Goal: Task Accomplishment & Management: Use online tool/utility

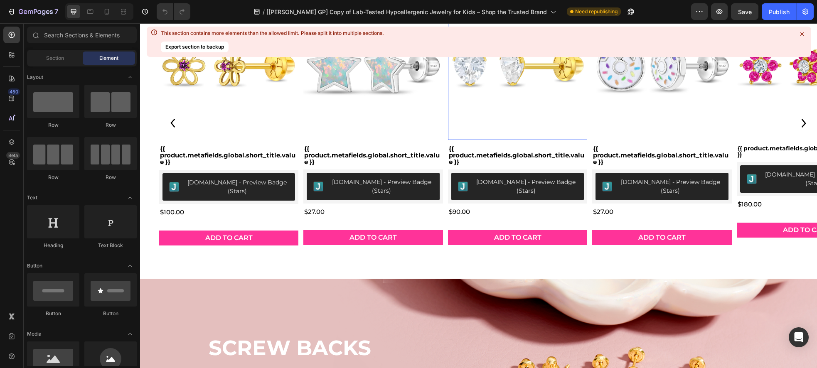
scroll to position [399, 0]
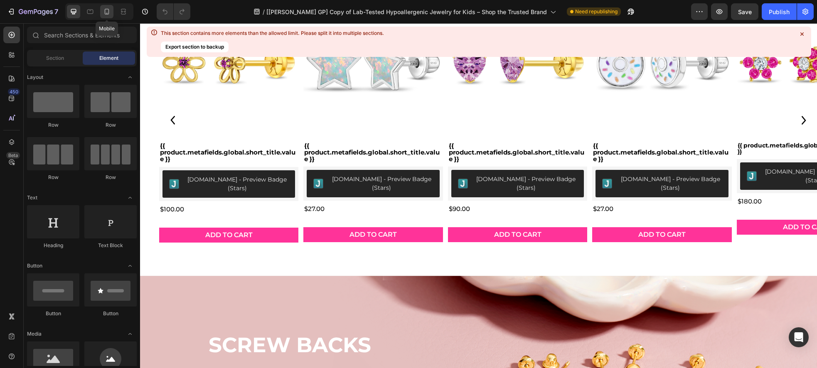
click at [112, 15] on div at bounding box center [106, 11] width 13 height 13
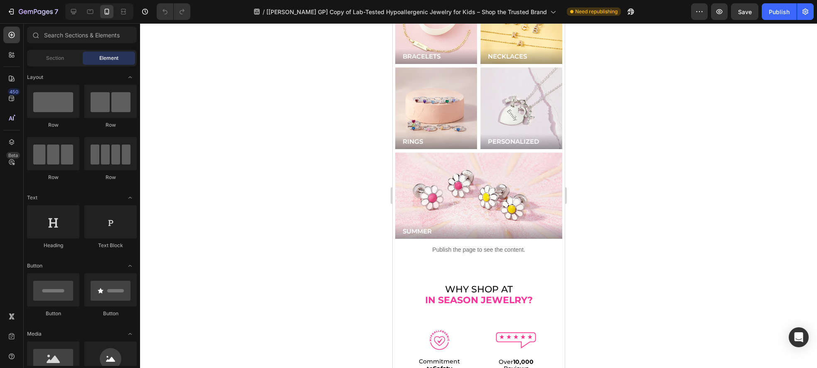
scroll to position [2180, 0]
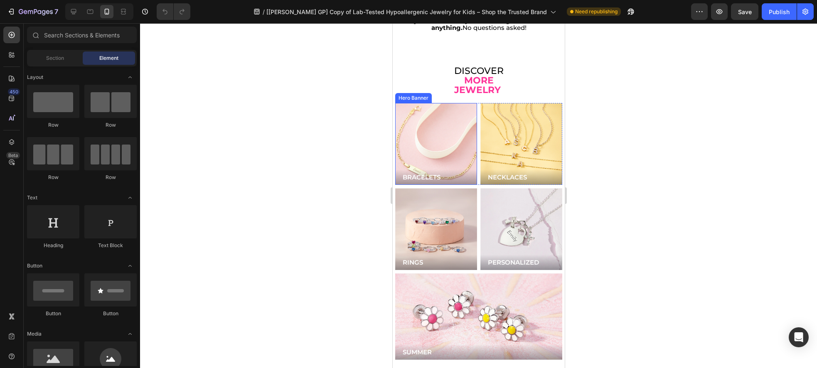
click at [422, 143] on div "Background Image" at bounding box center [435, 144] width 98 height 98
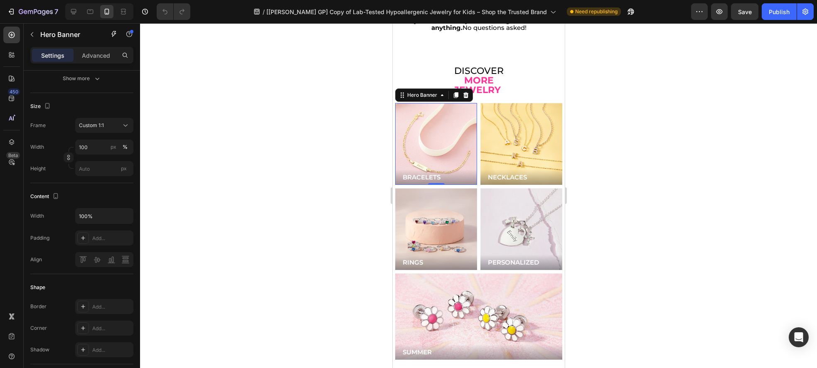
scroll to position [434, 0]
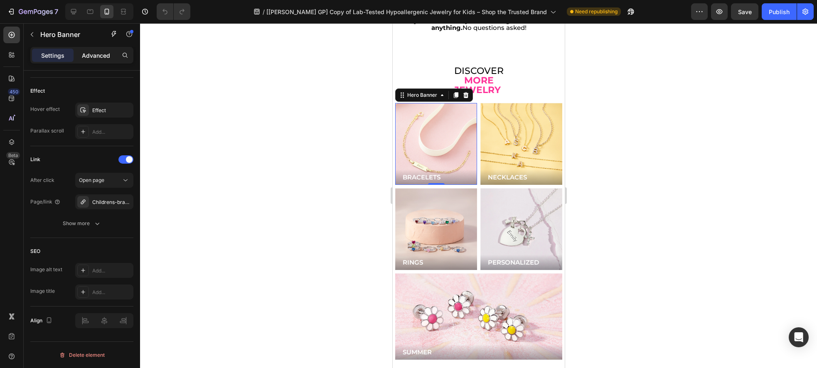
click at [93, 54] on p "Advanced" at bounding box center [96, 55] width 28 height 9
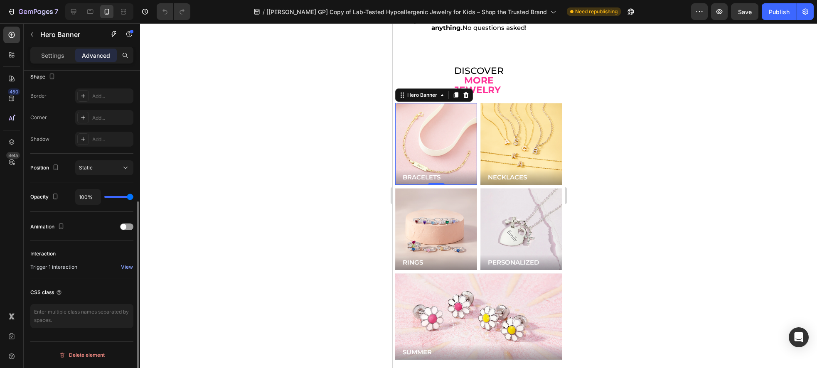
scroll to position [221, 0]
click at [126, 267] on div "View" at bounding box center [127, 266] width 12 height 7
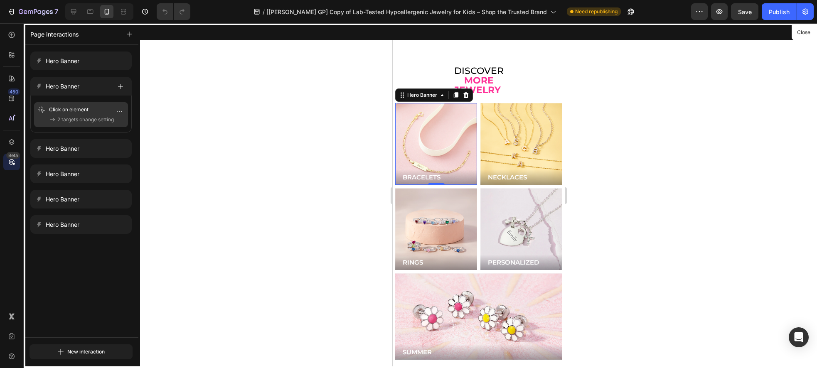
click at [73, 109] on p "Click on element" at bounding box center [74, 109] width 51 height 8
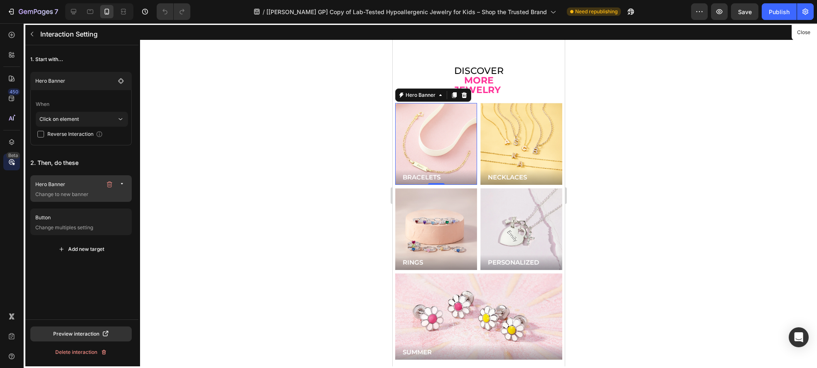
click at [120, 184] on icon "button" at bounding box center [122, 184] width 7 height 7
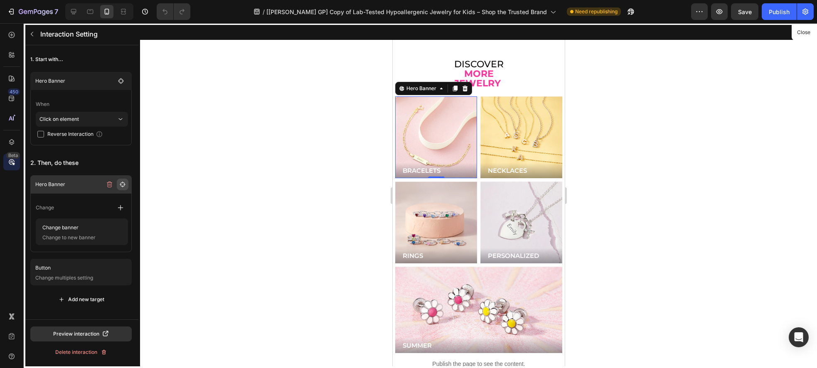
scroll to position [2222, 0]
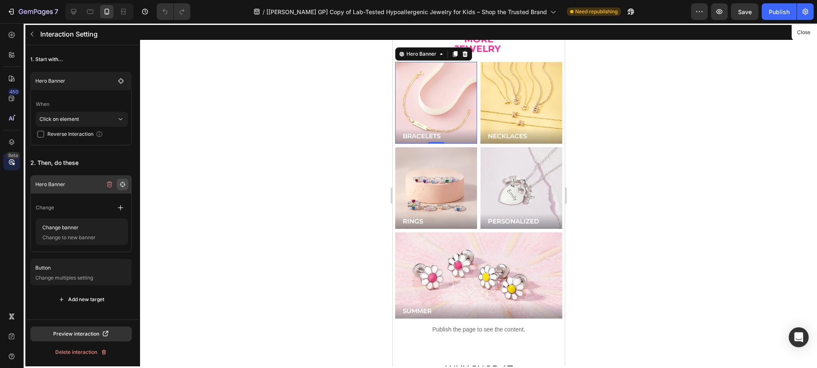
click at [120, 184] on icon "button" at bounding box center [123, 185] width 6 height 6
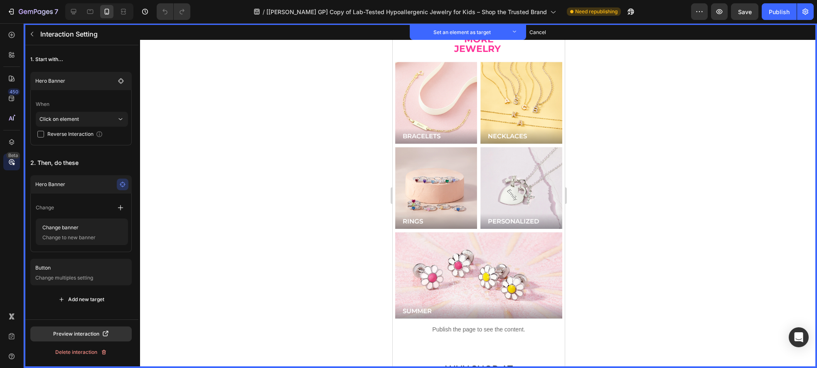
drag, startPoint x: 200, startPoint y: 199, endPoint x: 177, endPoint y: 204, distance: 23.6
click at [200, 199] on div at bounding box center [478, 195] width 677 height 345
click at [65, 228] on p "Change banner" at bounding box center [68, 228] width 59 height 12
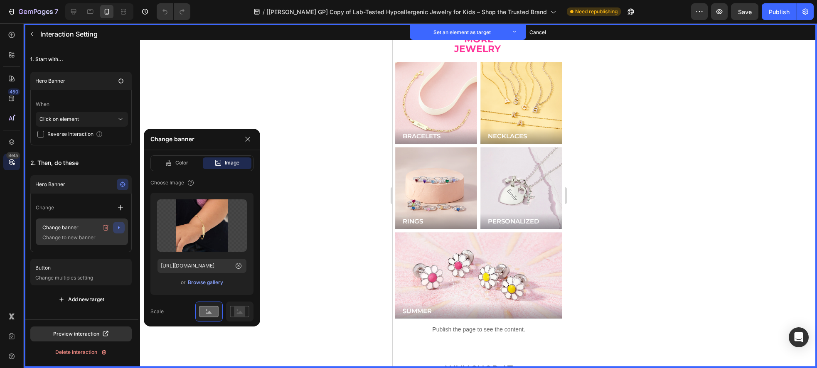
click at [70, 227] on p "Change banner" at bounding box center [68, 228] width 59 height 12
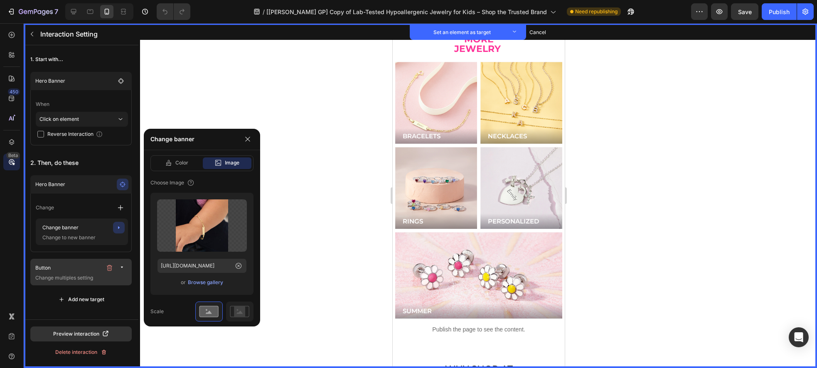
click at [122, 267] on icon "button" at bounding box center [122, 267] width 2 height 1
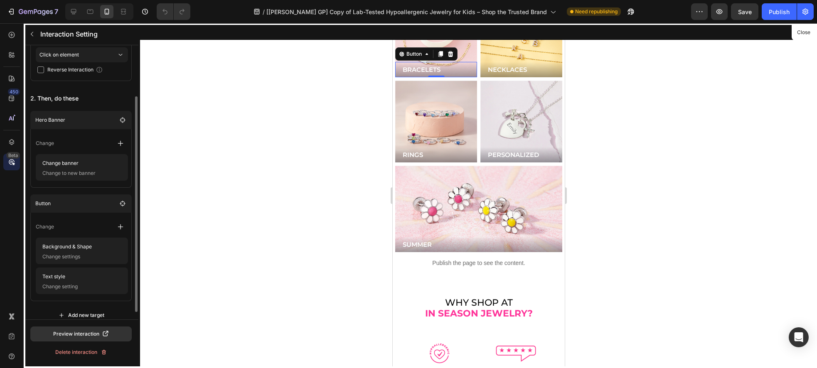
scroll to position [65, 0]
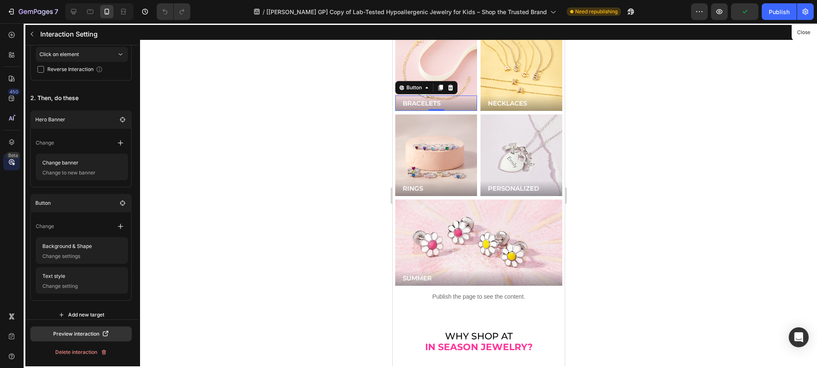
click at [263, 167] on div at bounding box center [478, 195] width 677 height 345
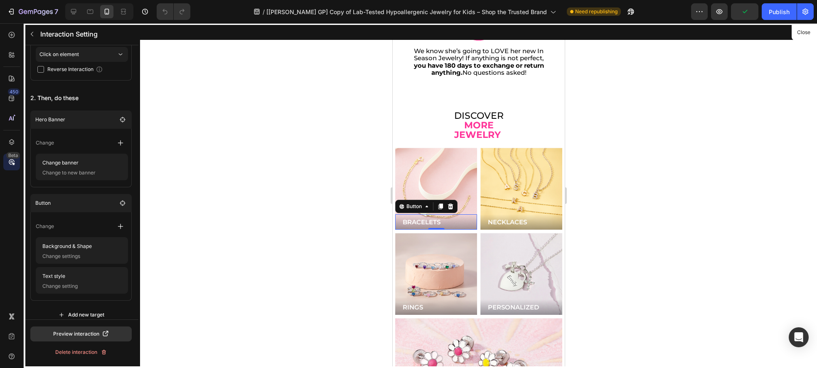
scroll to position [2089, 0]
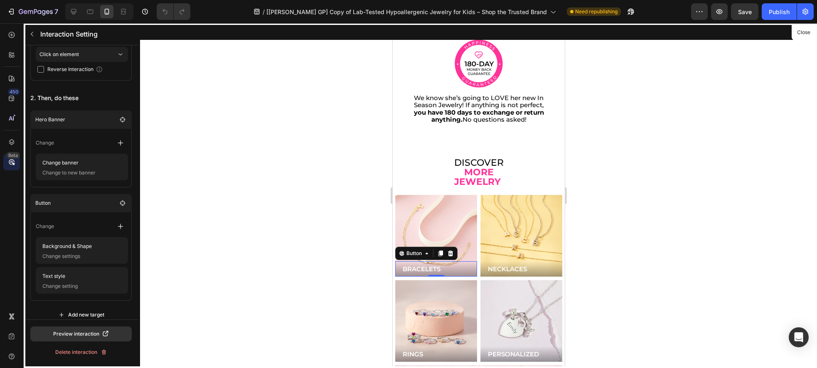
click at [430, 194] on div at bounding box center [478, 195] width 172 height 345
click at [11, 59] on icon at bounding box center [11, 55] width 8 height 8
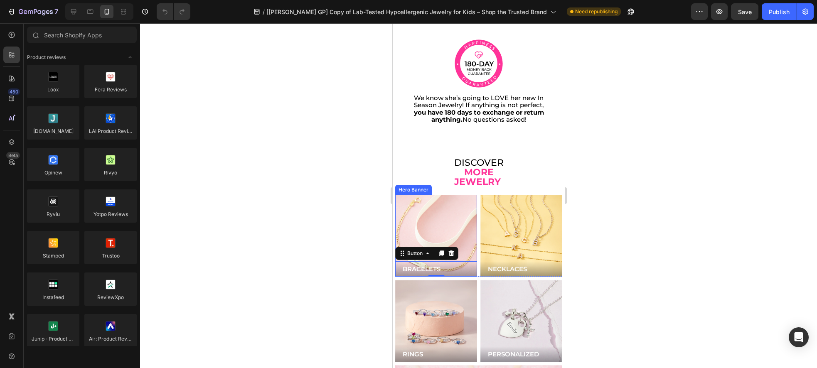
click at [433, 213] on div "Background Image" at bounding box center [435, 236] width 98 height 98
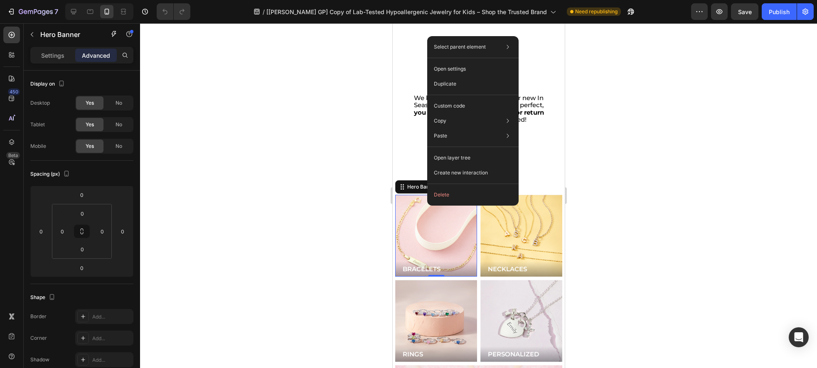
drag, startPoint x: 427, startPoint y: 206, endPoint x: 436, endPoint y: 208, distance: 9.1
click at [472, 128] on div "Custom code" at bounding box center [472, 135] width 85 height 15
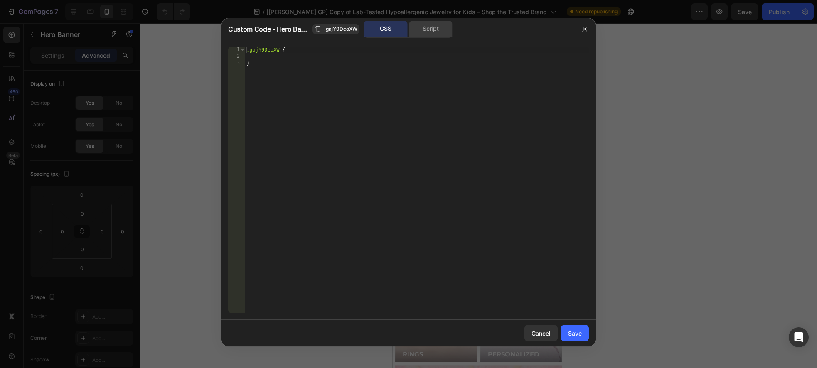
click at [422, 26] on div "Script" at bounding box center [431, 29] width 44 height 17
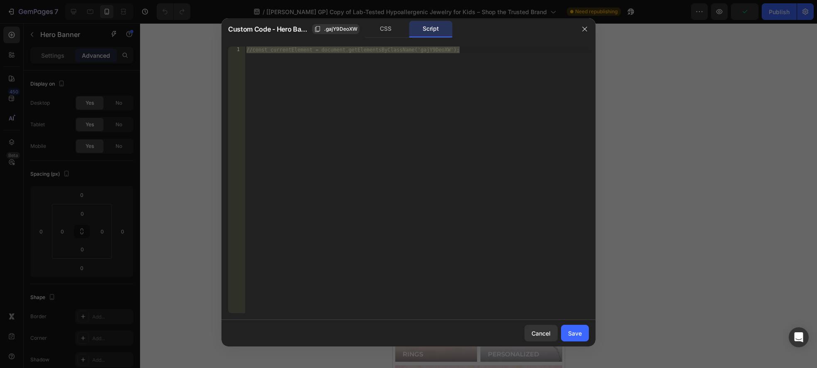
click at [594, 26] on div at bounding box center [585, 29] width 22 height 22
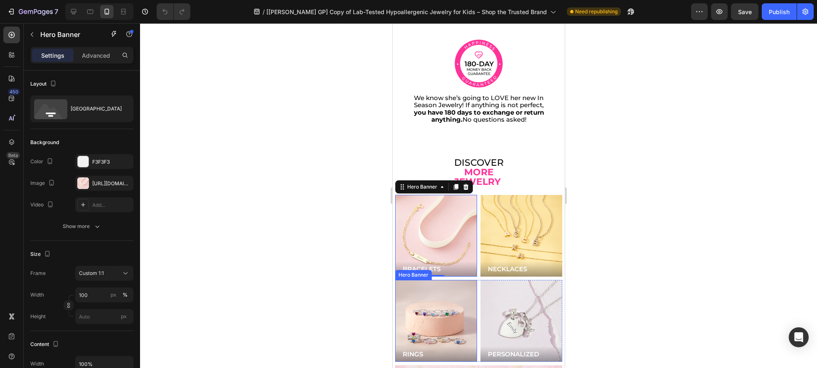
scroll to position [2281, 0]
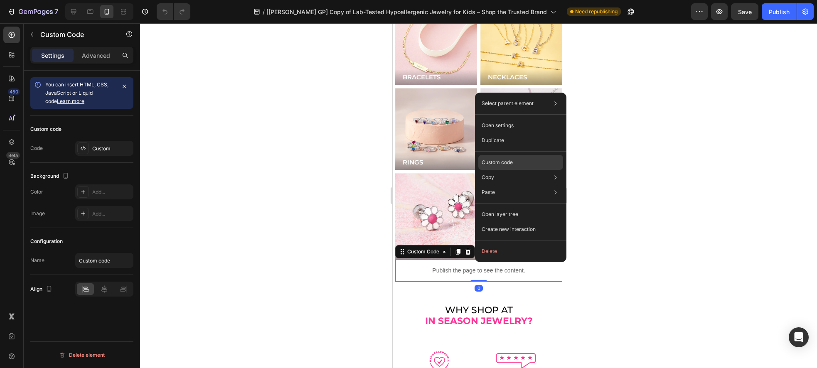
click at [513, 185] on div "Custom code" at bounding box center [520, 192] width 85 height 15
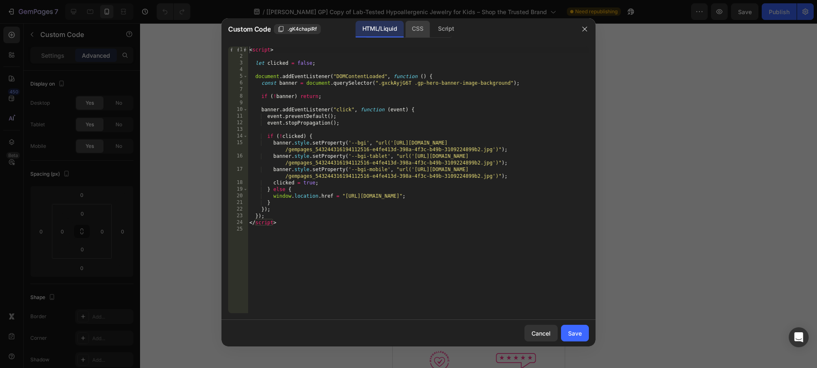
click at [451, 25] on div "Script" at bounding box center [445, 29] width 29 height 17
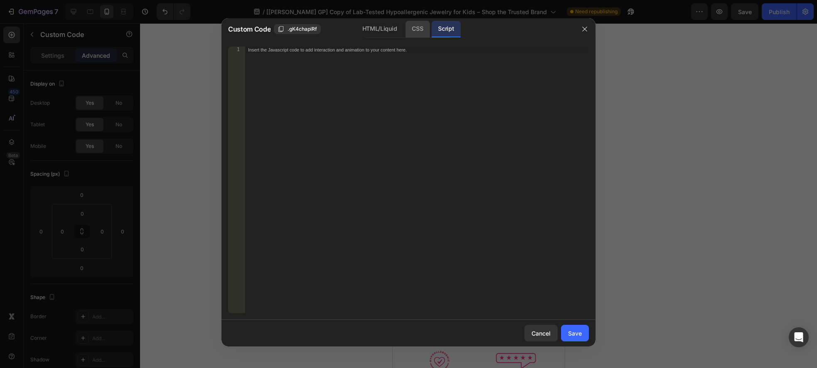
click at [418, 26] on div "CSS" at bounding box center [417, 29] width 25 height 17
click at [378, 27] on div "HTML/Liquid" at bounding box center [380, 29] width 48 height 17
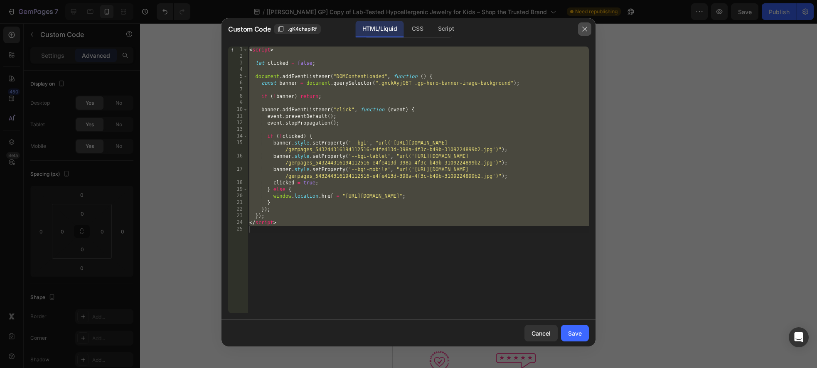
click at [583, 30] on icon "button" at bounding box center [584, 29] width 5 height 5
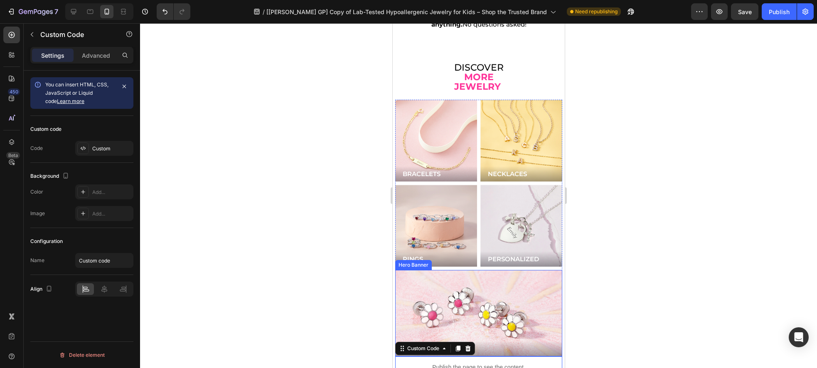
scroll to position [2174, 0]
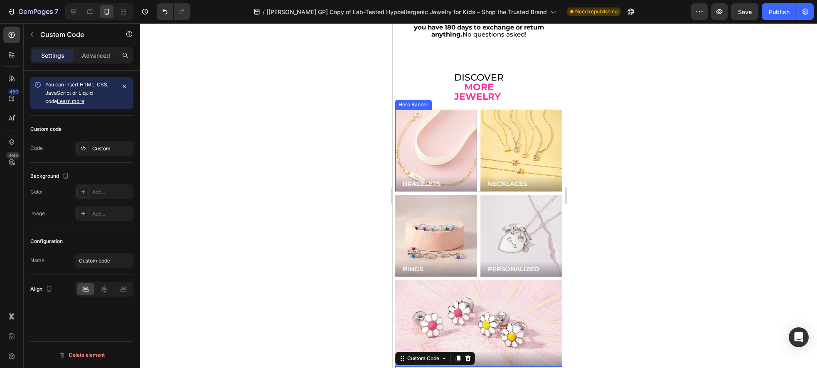
click at [444, 140] on div "Background Image" at bounding box center [435, 151] width 98 height 98
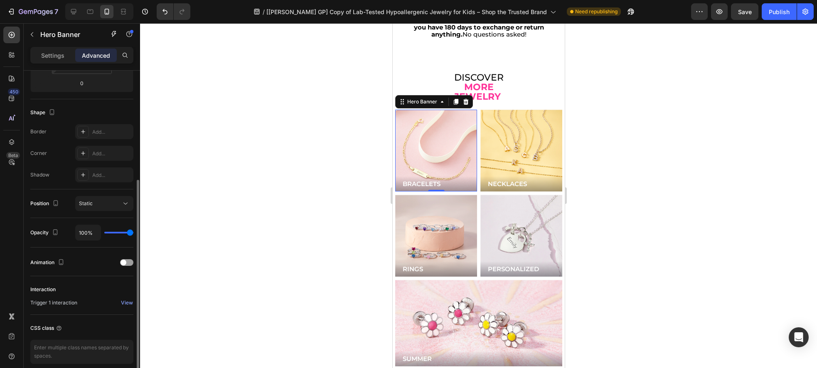
scroll to position [186, 0]
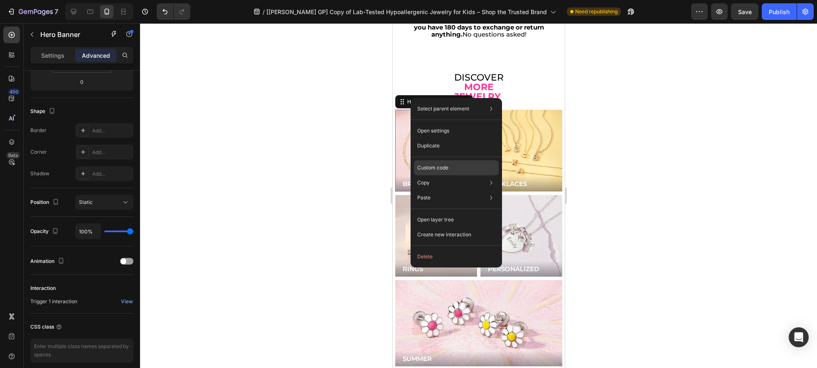
click at [427, 168] on p "Custom code" at bounding box center [432, 167] width 31 height 7
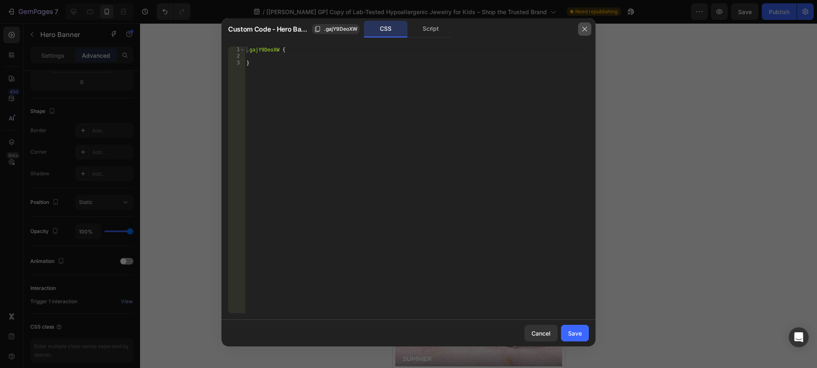
click at [580, 28] on button "button" at bounding box center [584, 28] width 13 height 13
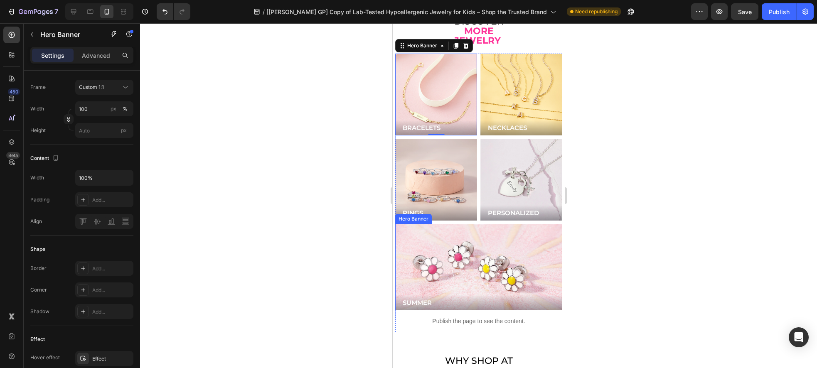
scroll to position [2231, 0]
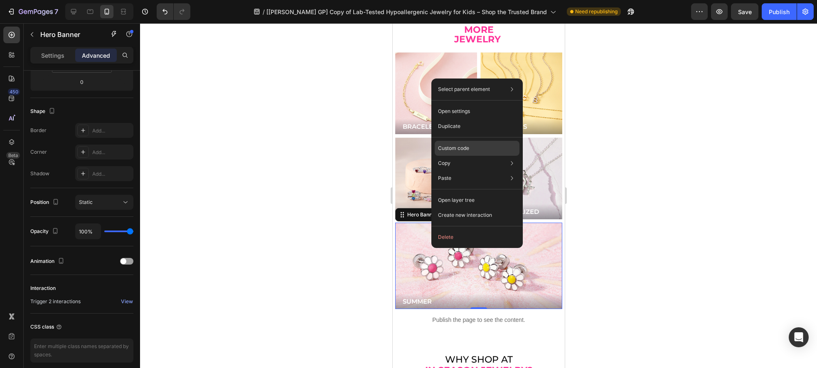
click at [453, 151] on p "Custom code" at bounding box center [453, 148] width 31 height 7
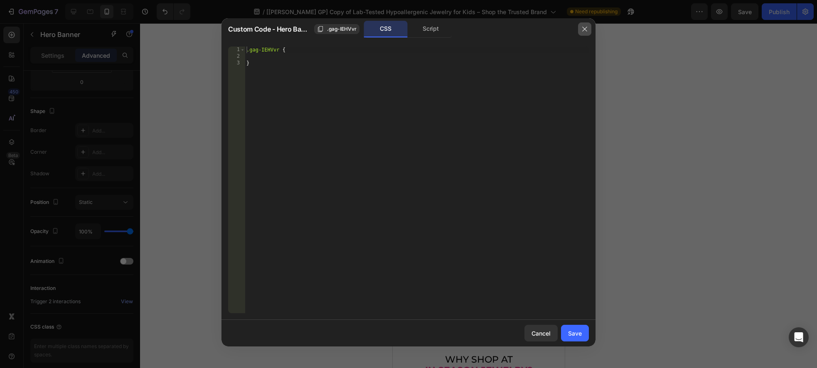
drag, startPoint x: 580, startPoint y: 29, endPoint x: 103, endPoint y: 178, distance: 499.3
click at [580, 29] on button "button" at bounding box center [584, 28] width 13 height 13
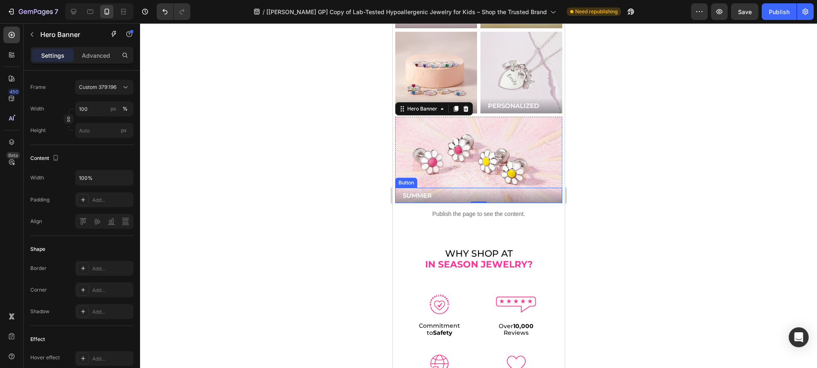
scroll to position [2301, 0]
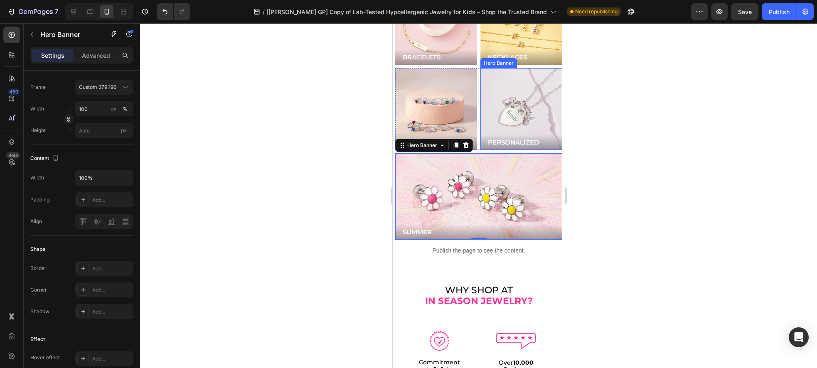
click at [514, 92] on div "Background Image" at bounding box center [521, 109] width 82 height 82
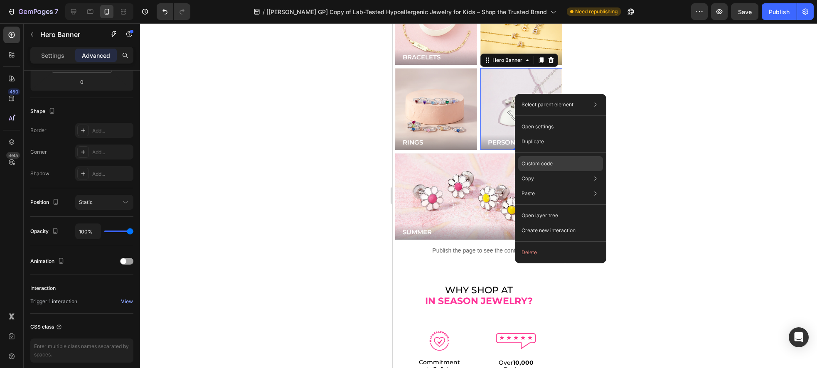
click at [543, 162] on p "Custom code" at bounding box center [536, 163] width 31 height 7
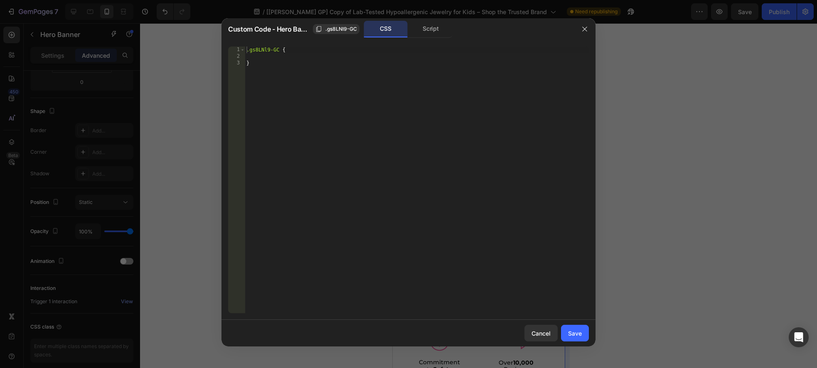
drag, startPoint x: 584, startPoint y: 30, endPoint x: 566, endPoint y: 79, distance: 52.2
click at [584, 30] on icon "button" at bounding box center [584, 29] width 7 height 7
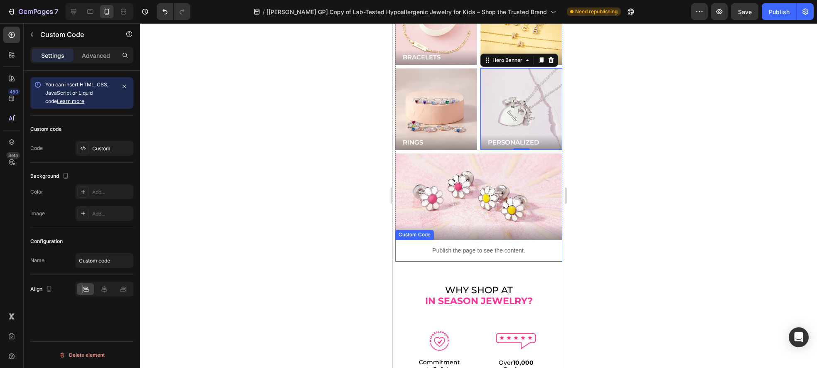
click at [483, 246] on p "Publish the page to see the content." at bounding box center [478, 250] width 167 height 9
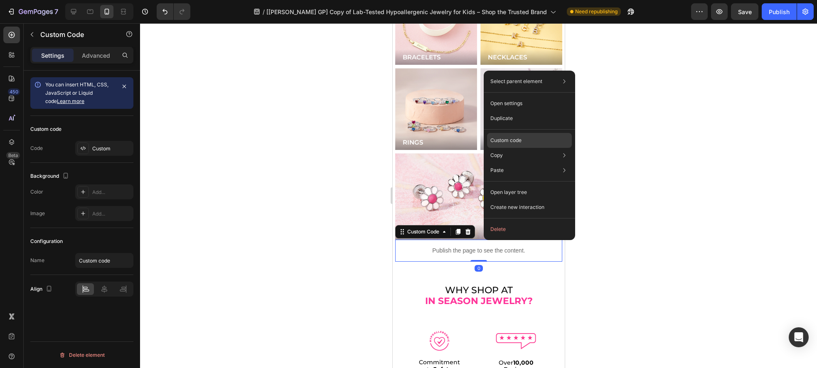
click at [518, 142] on p "Custom code" at bounding box center [505, 140] width 31 height 7
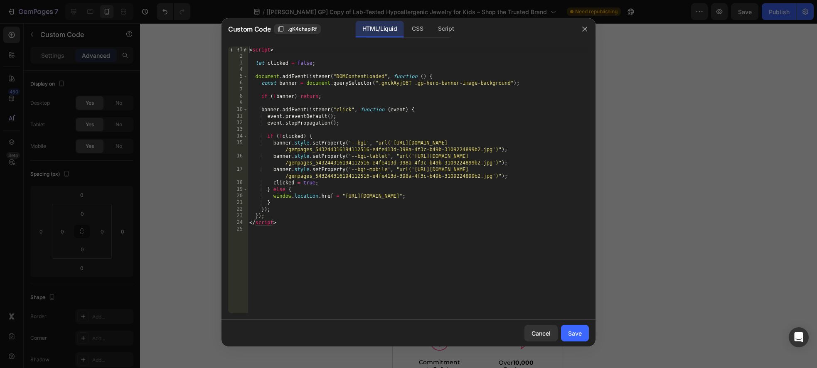
type textarea "const banner = document.querySelector(".gxckAyjG6T .gp-hero-banner-image-backgr…"
click at [391, 83] on div "< script > let clicked = false ; document . addEventListener ( "DOMContentLoade…" at bounding box center [418, 187] width 341 height 280
click at [587, 30] on button "button" at bounding box center [584, 28] width 13 height 13
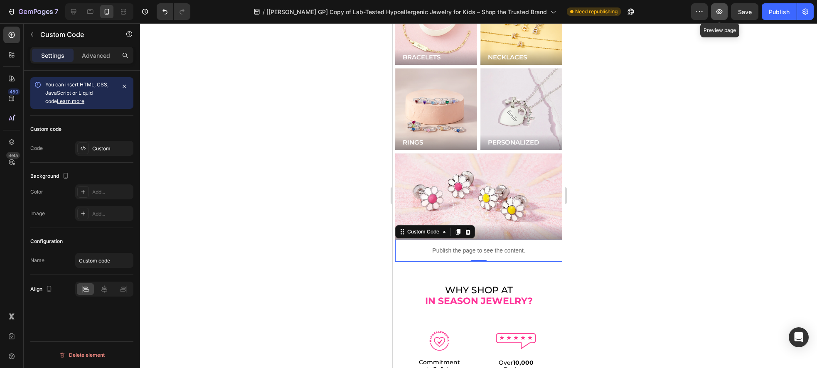
click at [718, 16] on button "button" at bounding box center [719, 11] width 17 height 17
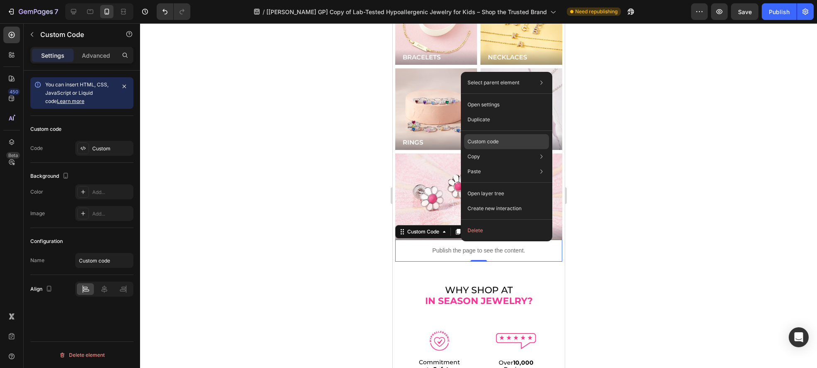
click at [499, 164] on div "Custom code" at bounding box center [506, 171] width 85 height 15
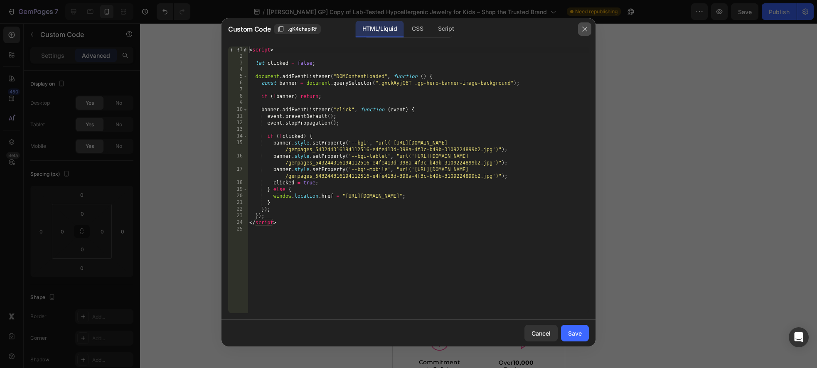
click at [578, 30] on button "button" at bounding box center [584, 28] width 13 height 13
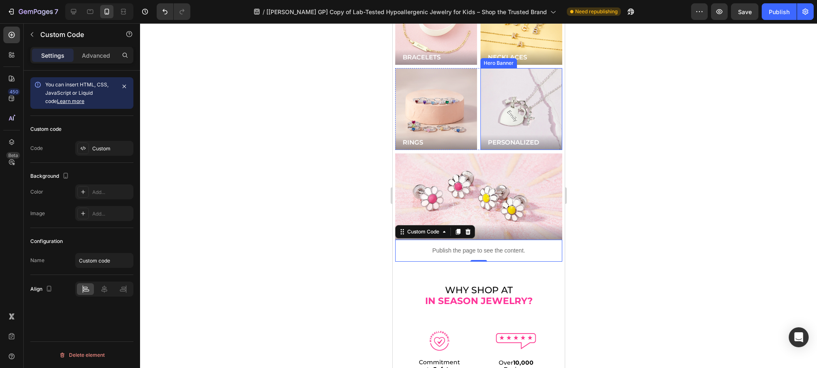
scroll to position [1840, 0]
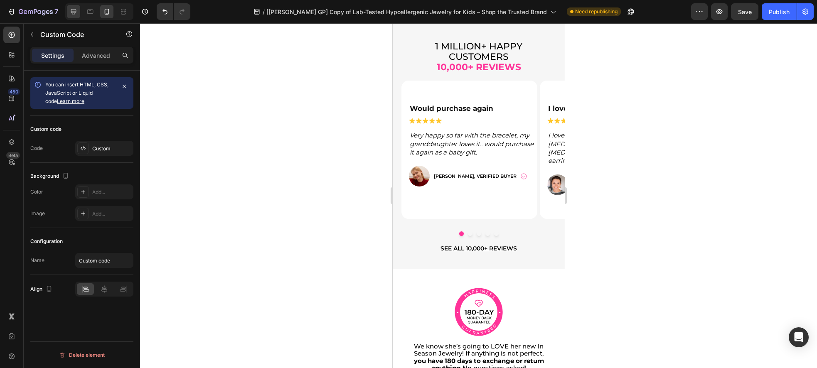
click at [68, 9] on div at bounding box center [73, 11] width 13 height 13
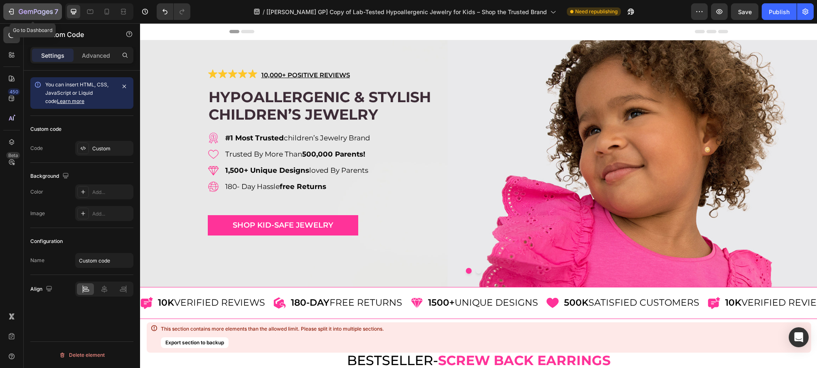
click at [6, 11] on button "7" at bounding box center [32, 11] width 59 height 17
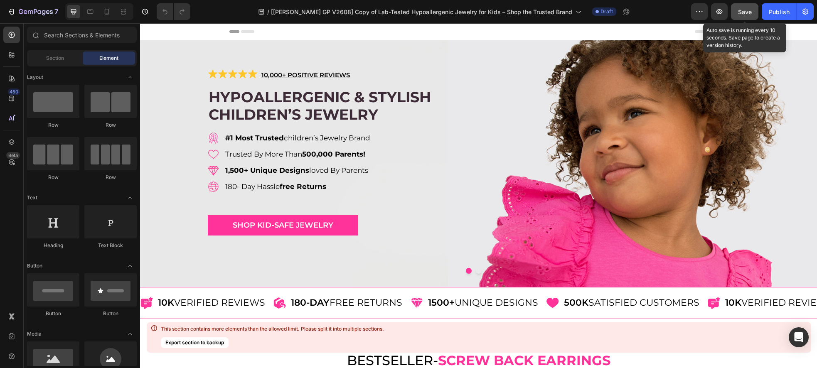
click at [737, 17] on button "Save" at bounding box center [744, 11] width 27 height 17
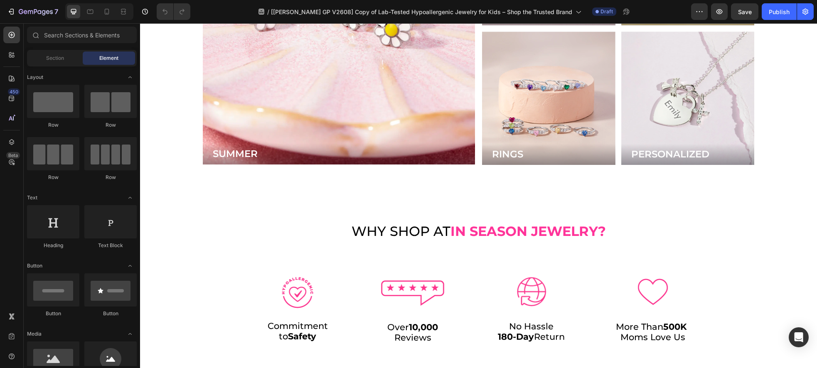
scroll to position [2711, 0]
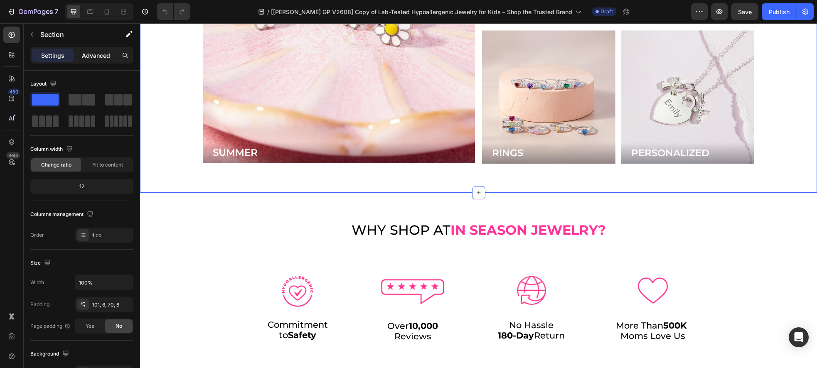
click at [99, 55] on p "Advanced" at bounding box center [96, 55] width 28 height 9
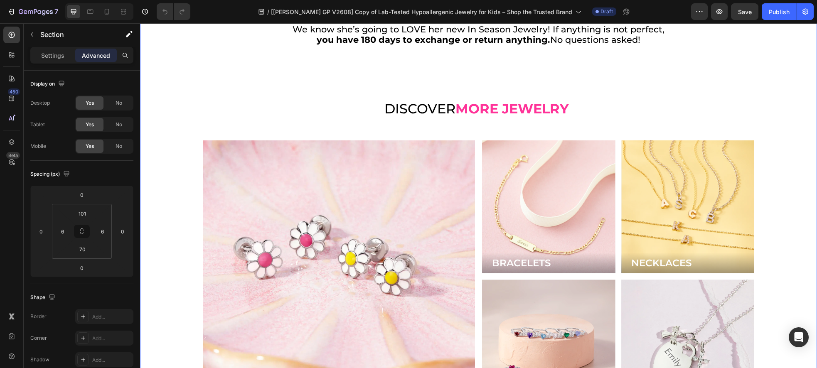
scroll to position [2445, 0]
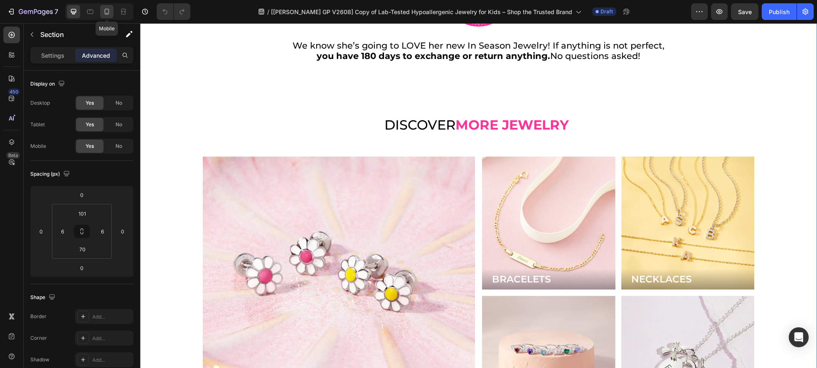
click at [103, 11] on icon at bounding box center [107, 11] width 8 height 8
type input "45"
type input "34"
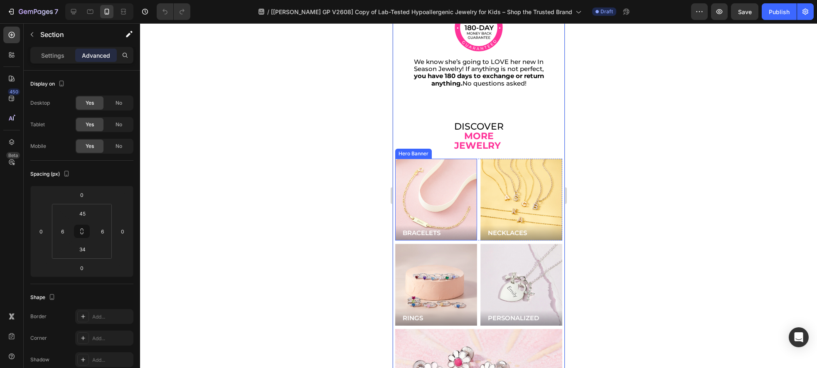
scroll to position [2358, 0]
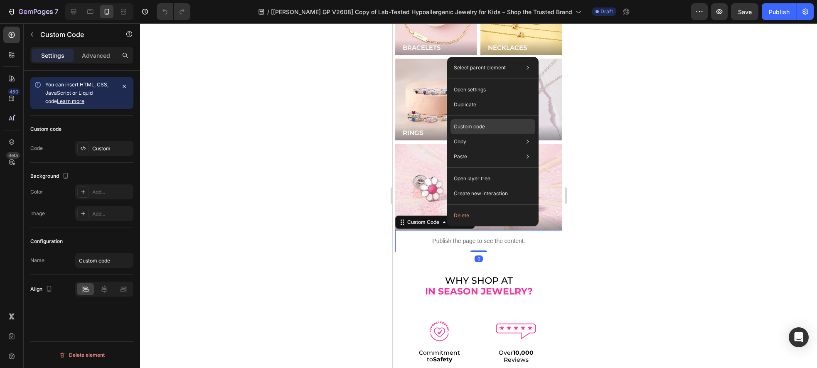
click at [479, 128] on p "Custom code" at bounding box center [469, 126] width 31 height 7
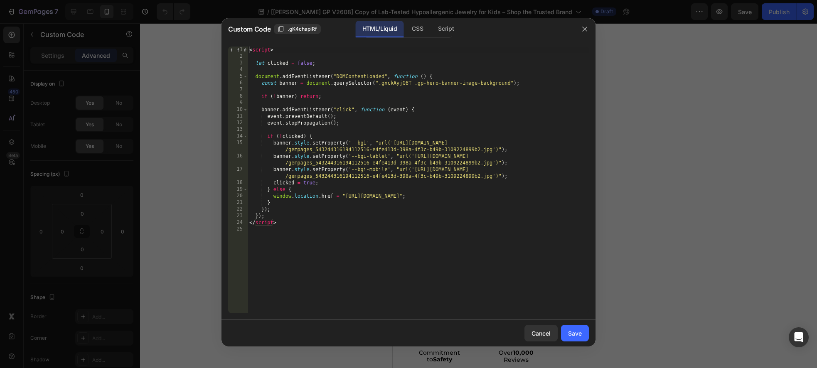
click at [581, 31] on icon "button" at bounding box center [584, 29] width 7 height 7
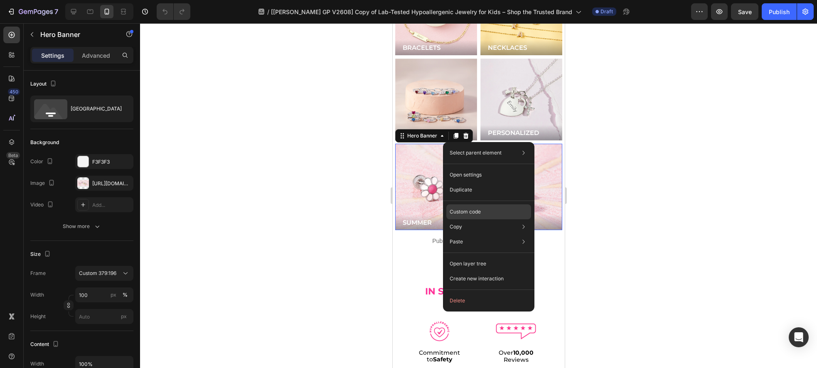
click at [472, 211] on p "Custom code" at bounding box center [464, 211] width 31 height 7
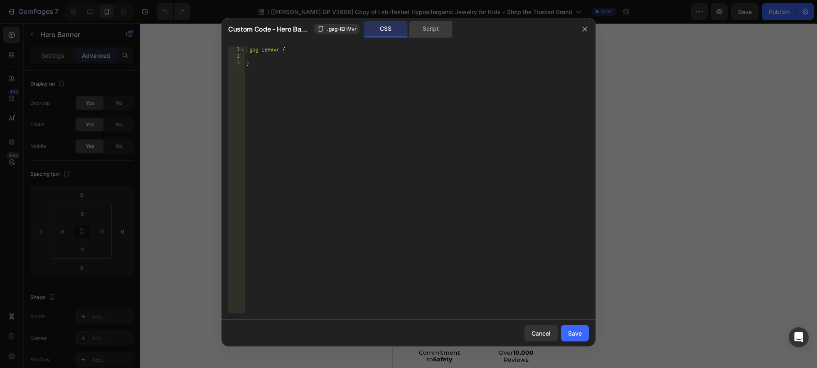
click at [428, 26] on div "Script" at bounding box center [431, 29] width 44 height 17
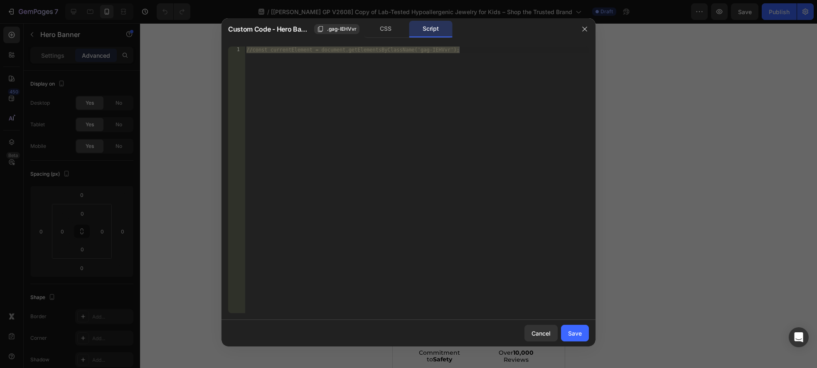
click at [592, 29] on div at bounding box center [585, 29] width 22 height 22
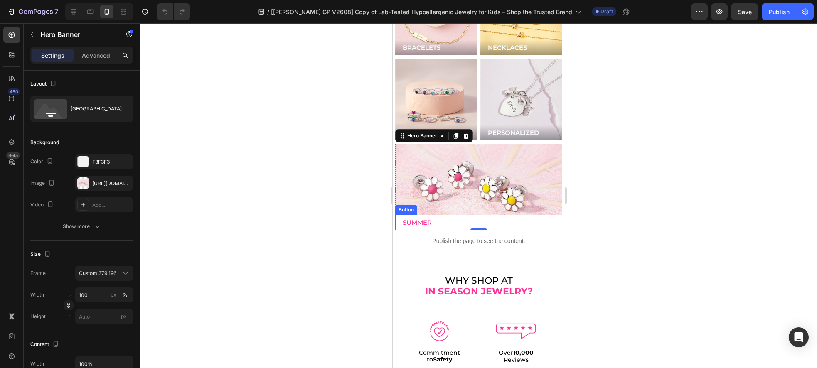
click at [443, 215] on link "SUMMER" at bounding box center [478, 222] width 167 height 15
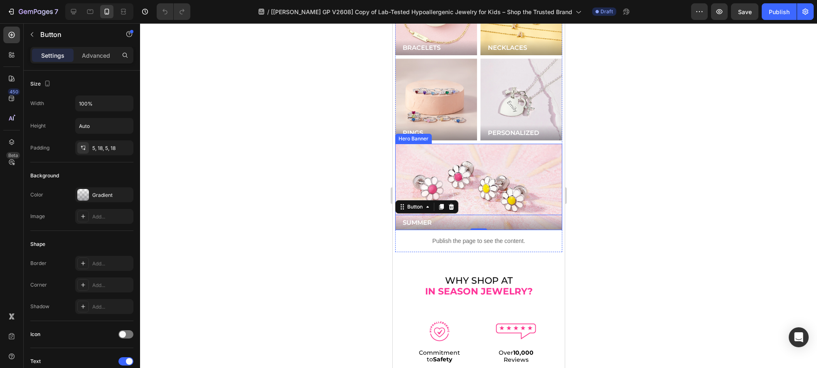
scroll to position [2361, 0]
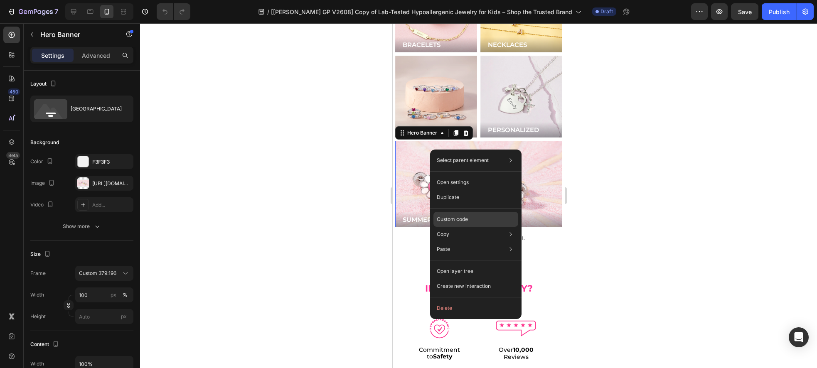
click at [466, 216] on p "Custom code" at bounding box center [452, 219] width 31 height 7
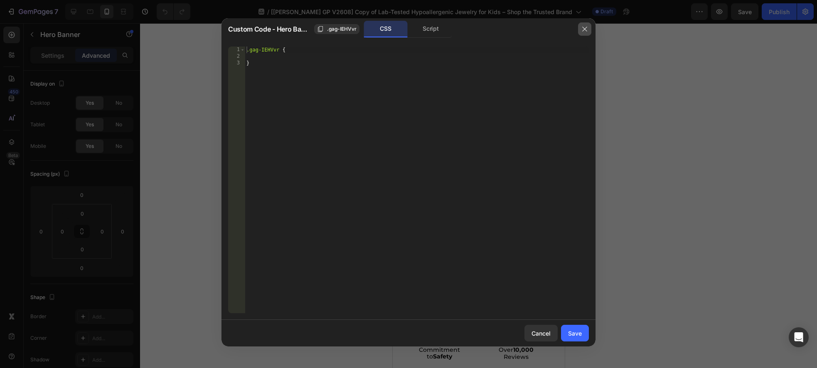
drag, startPoint x: 587, startPoint y: 29, endPoint x: 39, endPoint y: 243, distance: 588.5
click at [587, 29] on icon "button" at bounding box center [584, 29] width 7 height 7
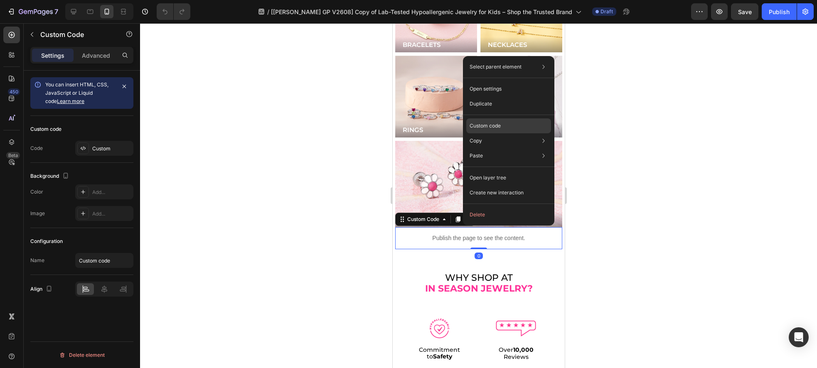
click at [487, 126] on p "Custom code" at bounding box center [484, 125] width 31 height 7
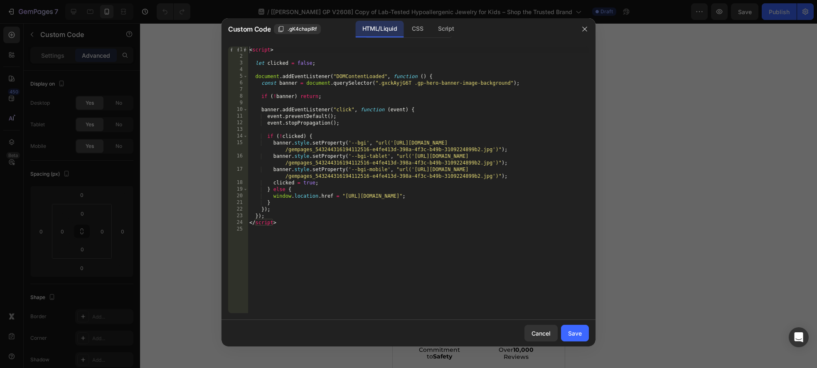
type textarea "const banner = document.querySelector(".gxckAyjG6T .gp-hero-banner-image-backgr…"
click at [389, 83] on div "< script > let clicked = false ; document . addEventListener ( "DOMContentLoade…" at bounding box center [418, 187] width 341 height 280
click at [584, 30] on icon "button" at bounding box center [584, 29] width 7 height 7
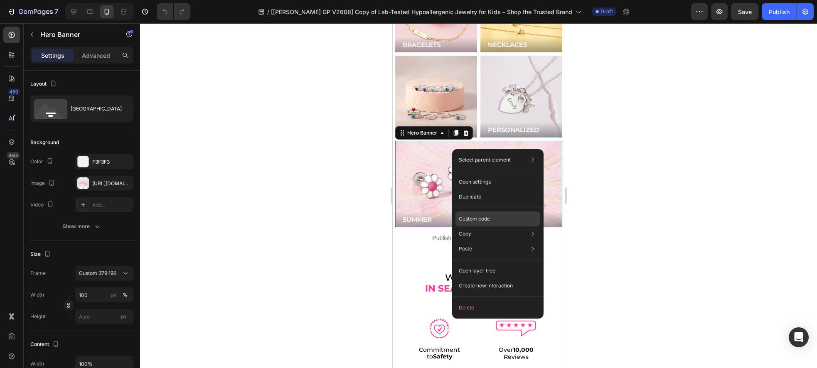
click at [482, 219] on p "Custom code" at bounding box center [474, 218] width 31 height 7
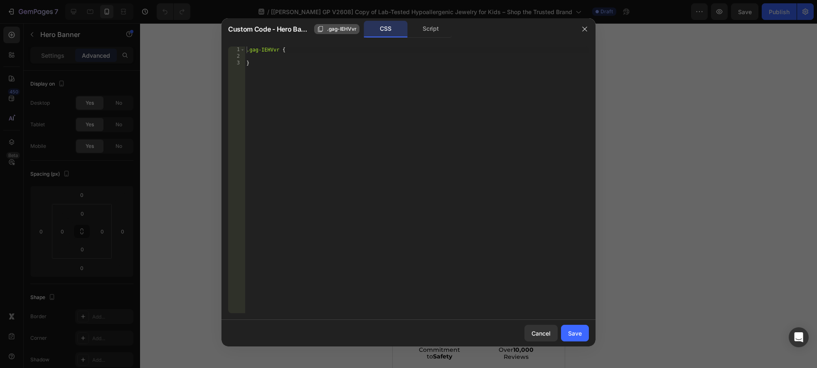
click at [338, 26] on span ".gag-IEHVvr" at bounding box center [341, 28] width 29 height 7
click at [584, 29] on icon "button" at bounding box center [584, 29] width 5 height 5
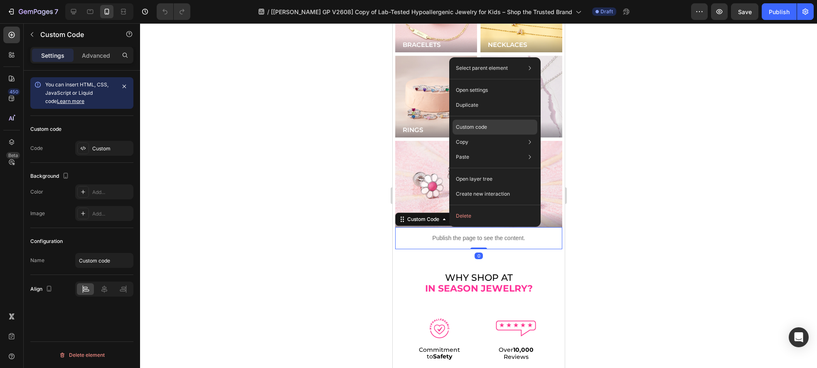
click at [465, 125] on p "Custom code" at bounding box center [471, 126] width 31 height 7
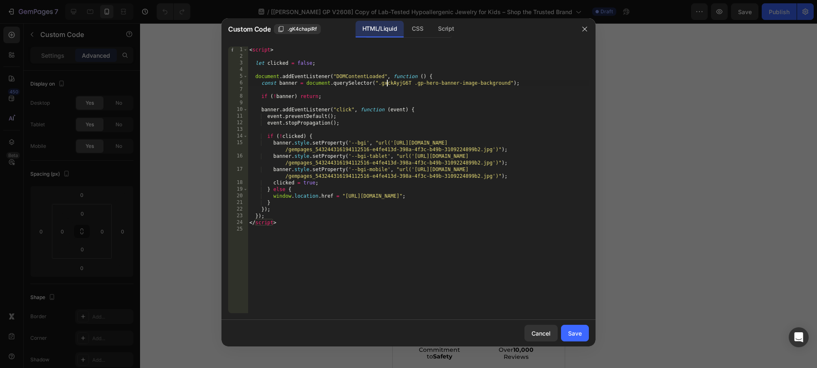
click at [387, 82] on div "< script > let clicked = false ; document . addEventListener ( "DOMContentLoade…" at bounding box center [418, 187] width 341 height 280
paste textarea ".gag-IEHVvr"
click at [381, 83] on div "< script > let clicked = false ; document . addEventListener ( "DOMContentLoade…" at bounding box center [418, 187] width 341 height 280
type textarea "const banner = document.querySelector(".gag-IEHVvr .gp-hero-banner-image-backgr…"
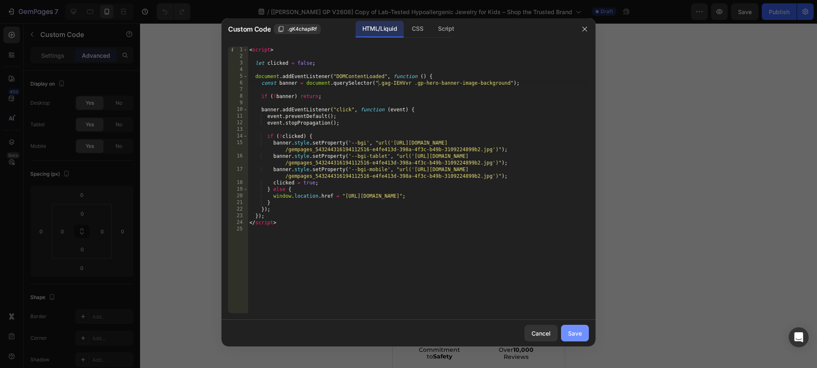
click at [574, 341] on button "Save" at bounding box center [575, 333] width 28 height 17
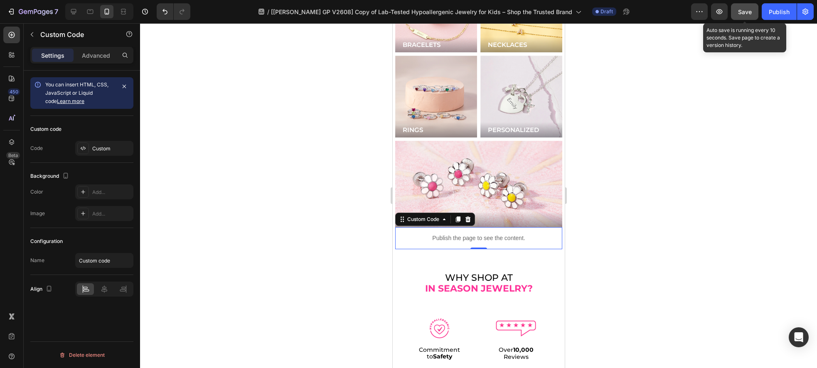
click at [739, 14] on span "Save" at bounding box center [745, 11] width 14 height 7
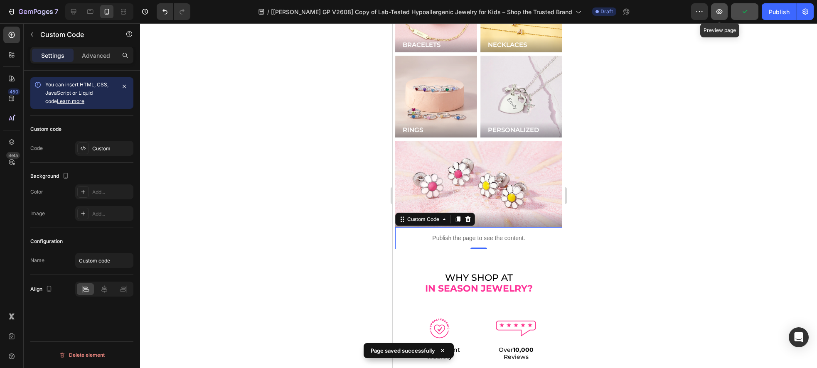
click at [719, 14] on icon "button" at bounding box center [719, 11] width 6 height 5
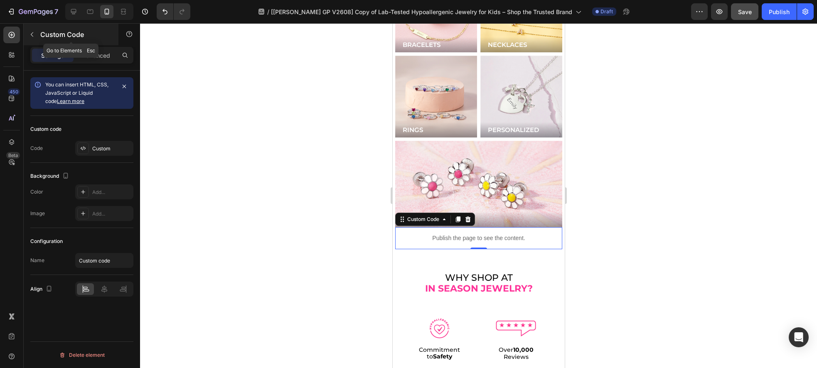
click at [32, 36] on icon "button" at bounding box center [32, 34] width 2 height 5
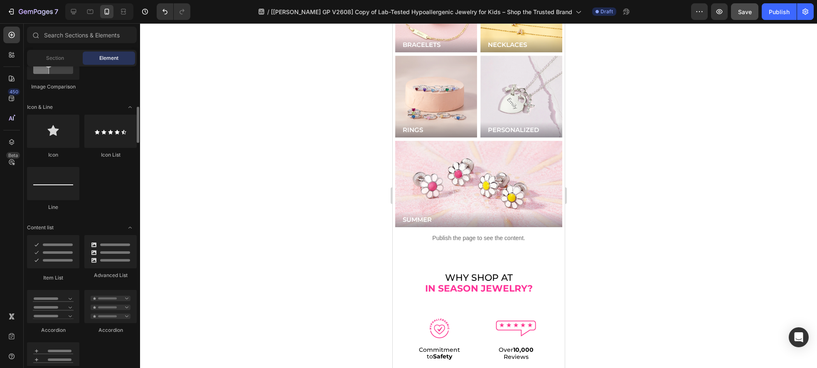
scroll to position [459, 0]
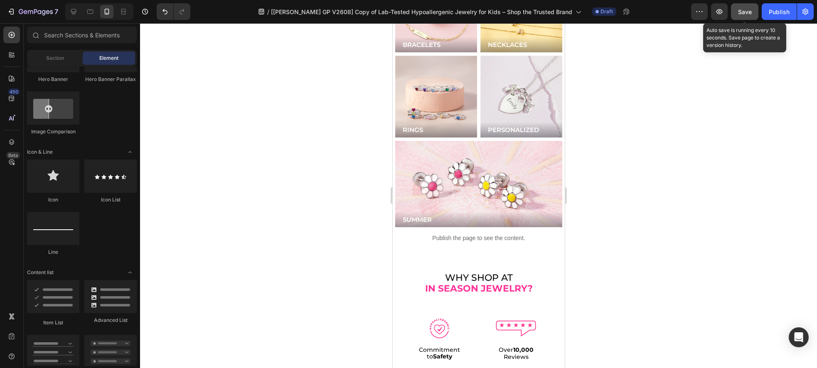
click at [757, 18] on button "Save" at bounding box center [744, 11] width 27 height 17
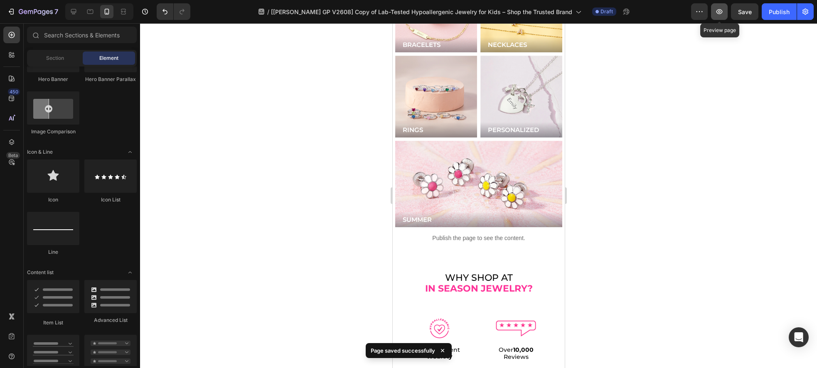
click at [718, 12] on icon "button" at bounding box center [719, 11] width 6 height 5
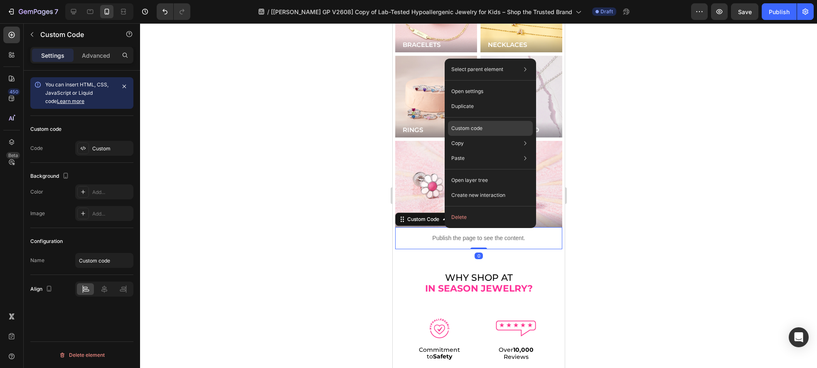
click at [469, 125] on p "Custom code" at bounding box center [466, 128] width 31 height 7
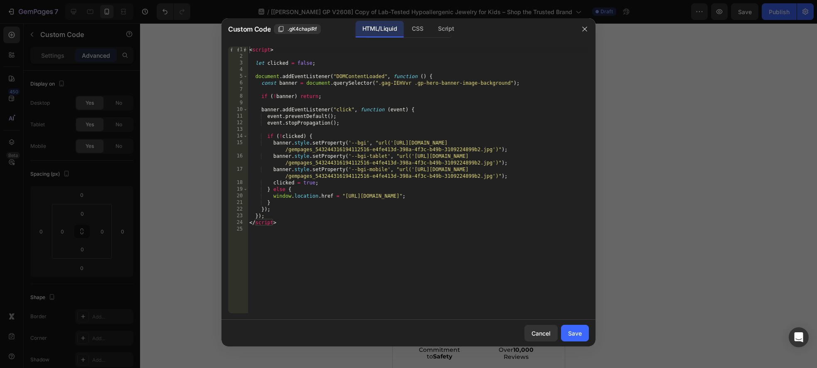
click at [586, 29] on icon "button" at bounding box center [584, 29] width 7 height 7
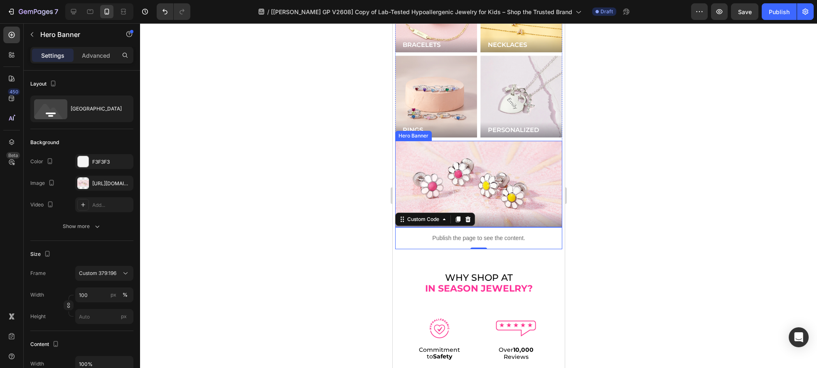
click at [429, 168] on div "Background Image" at bounding box center [478, 184] width 167 height 86
